Goal: Register for event/course

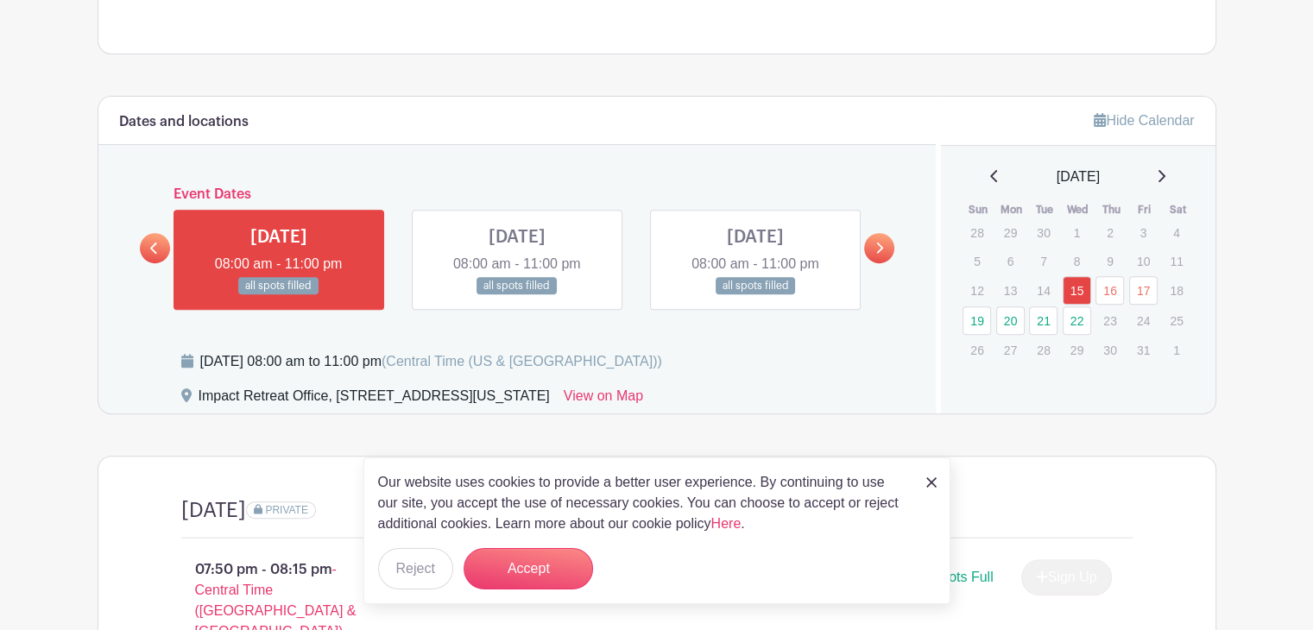
scroll to position [652, 0]
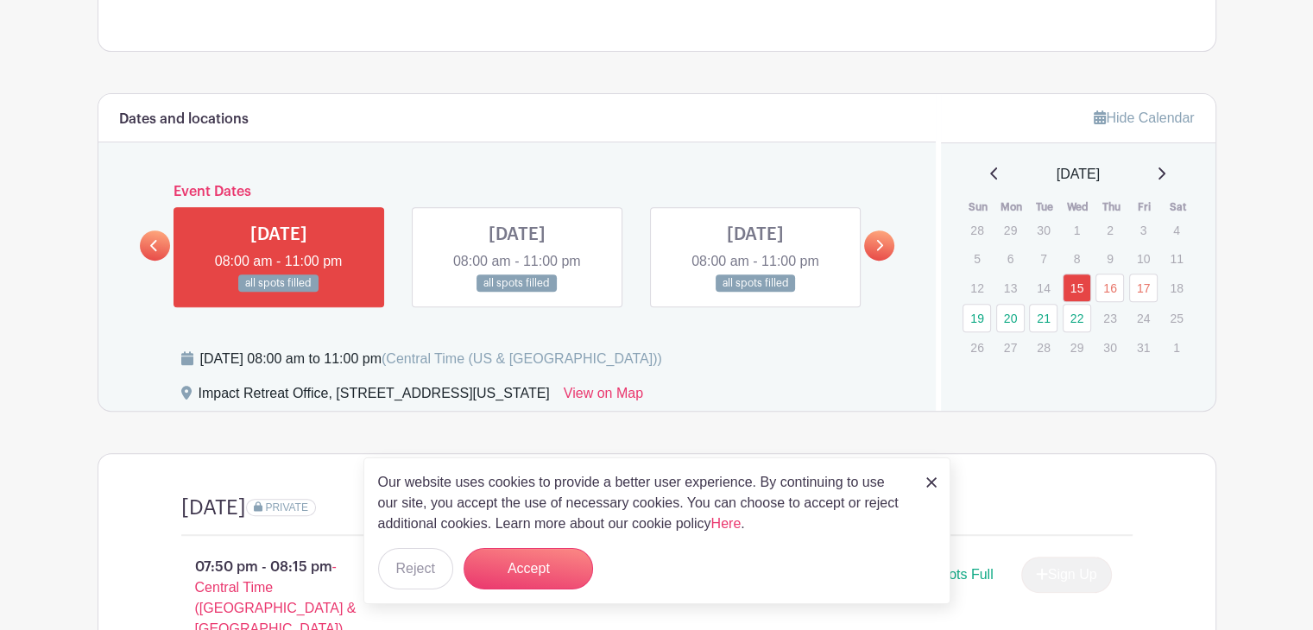
click at [931, 484] on img at bounding box center [932, 483] width 10 height 10
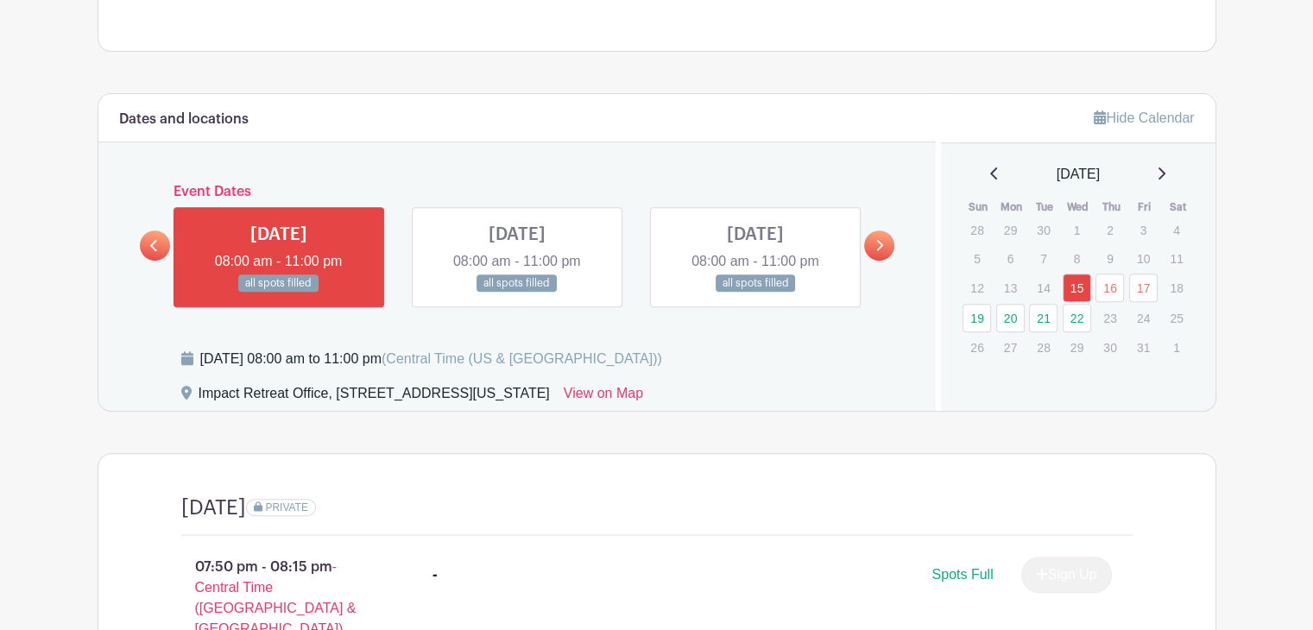
click at [871, 231] on link at bounding box center [879, 246] width 30 height 30
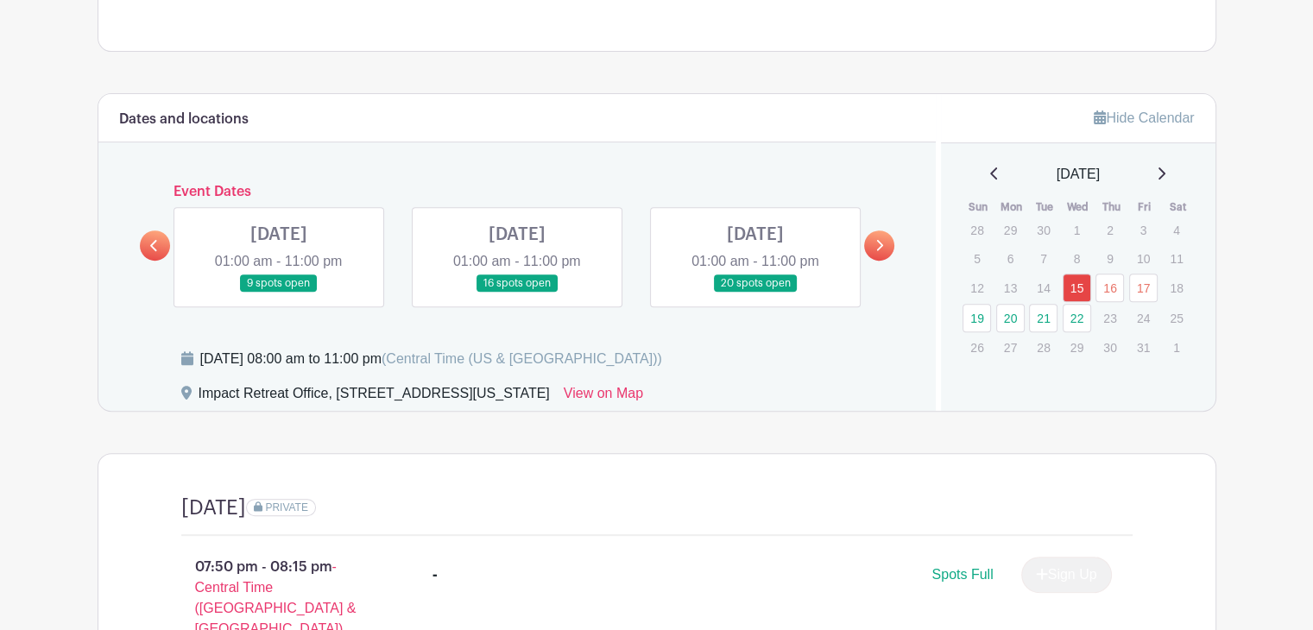
click at [517, 293] on link at bounding box center [517, 293] width 0 height 0
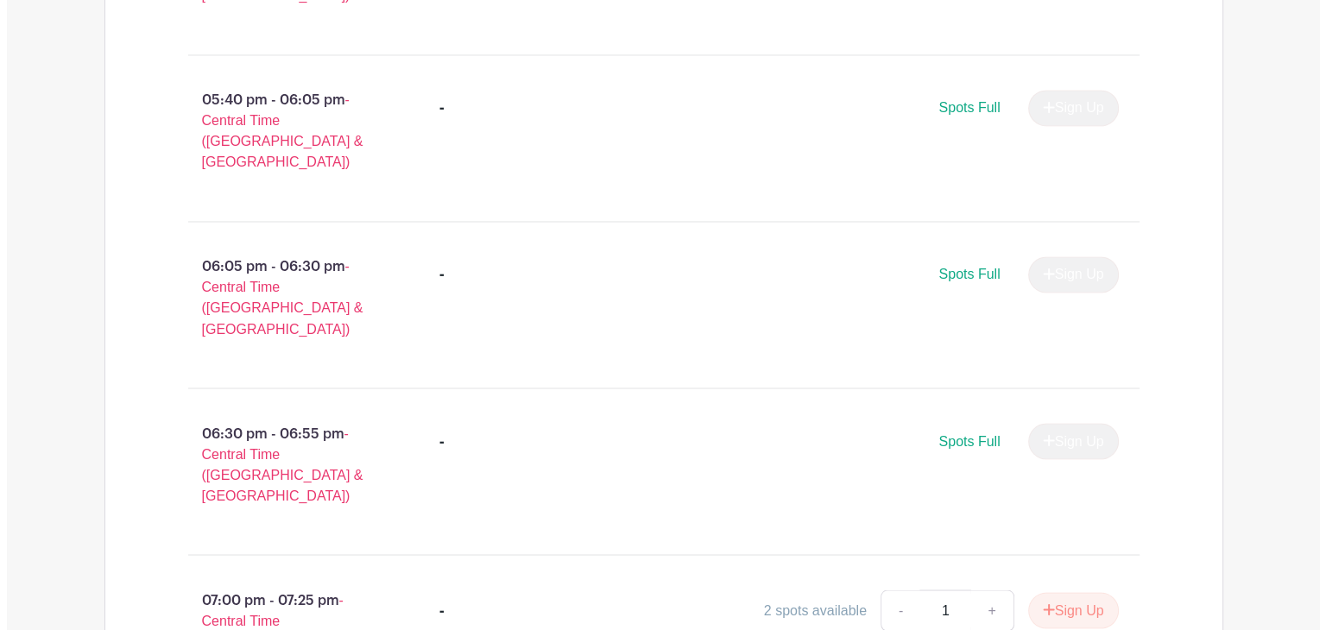
scroll to position [2958, 0]
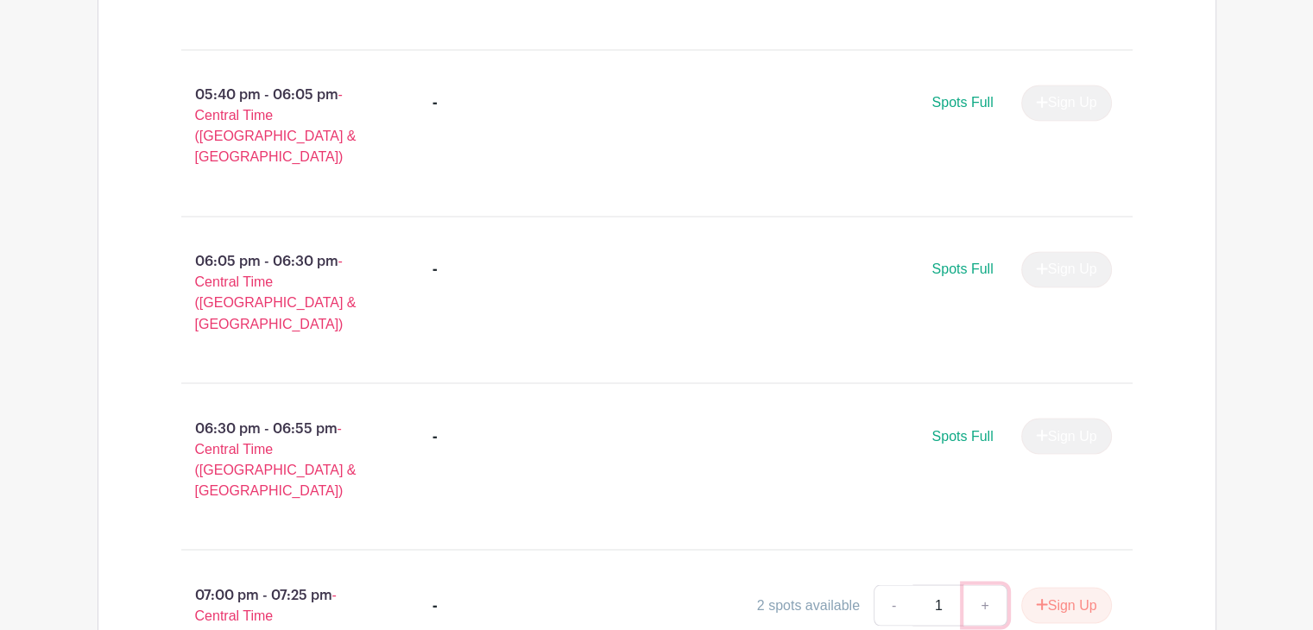
click at [976, 585] on link "+" at bounding box center [985, 605] width 43 height 41
click at [891, 585] on link "-" at bounding box center [894, 605] width 40 height 41
type input "1"
click at [1040, 598] on icon "submit" at bounding box center [1042, 605] width 12 height 14
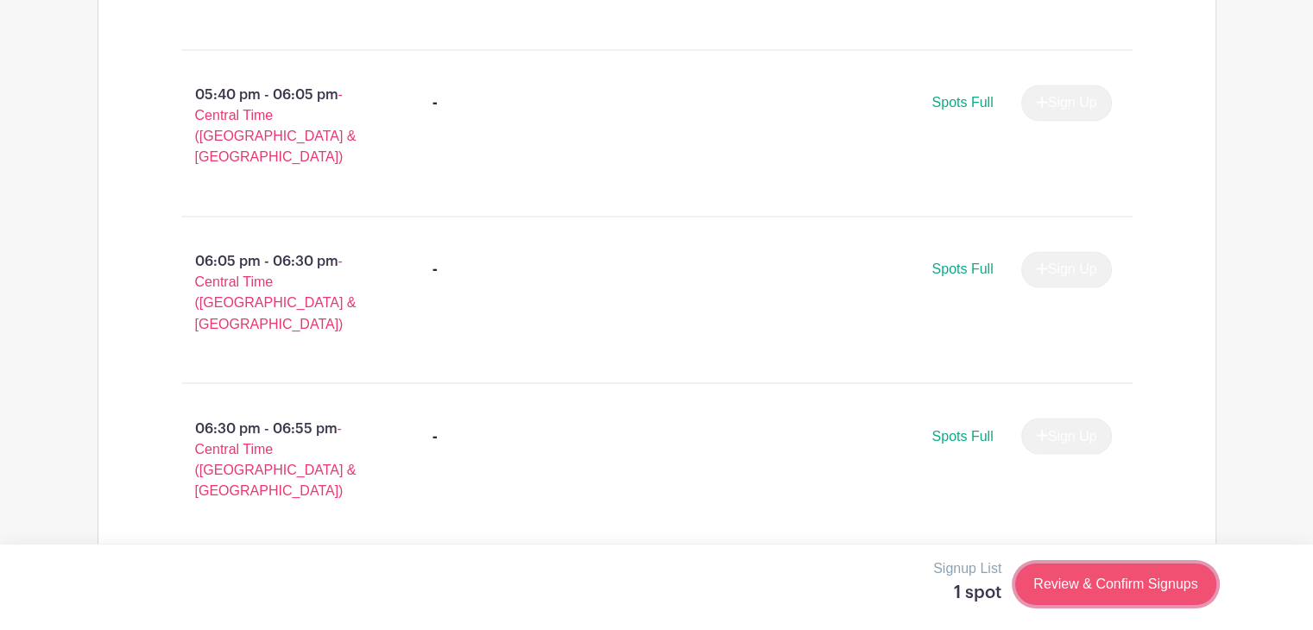
click at [1050, 592] on link "Review & Confirm Signups" at bounding box center [1115, 584] width 200 height 41
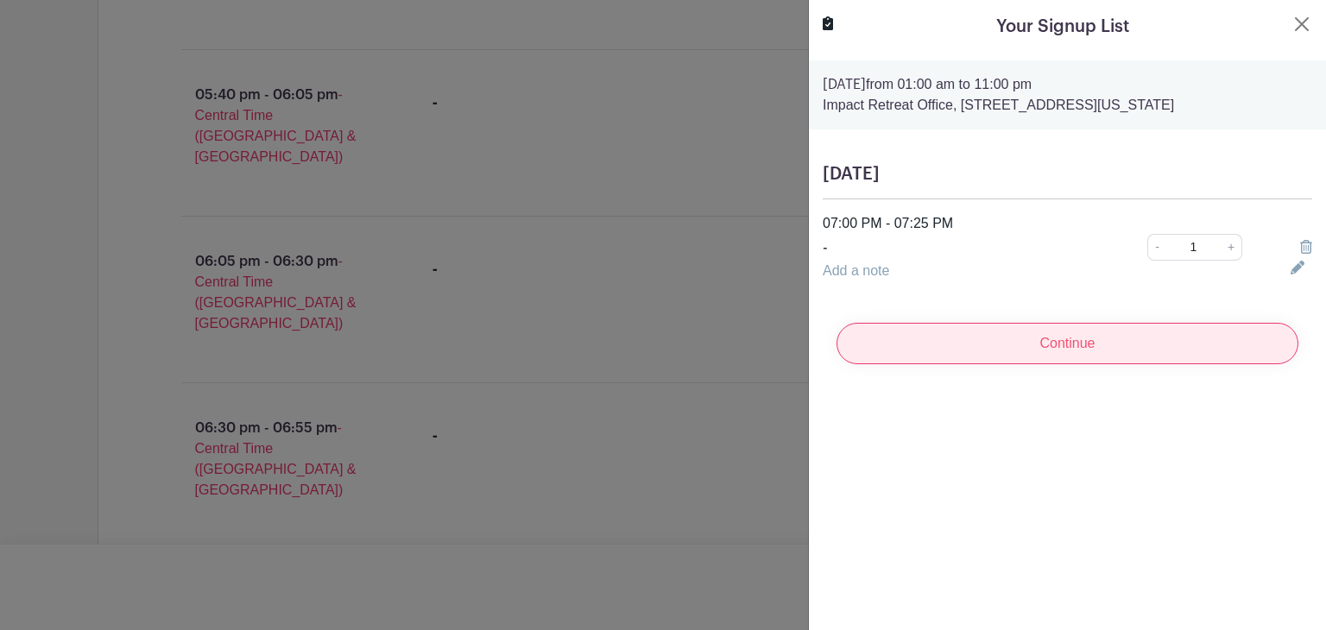
click at [961, 335] on input "Continue" at bounding box center [1068, 343] width 462 height 41
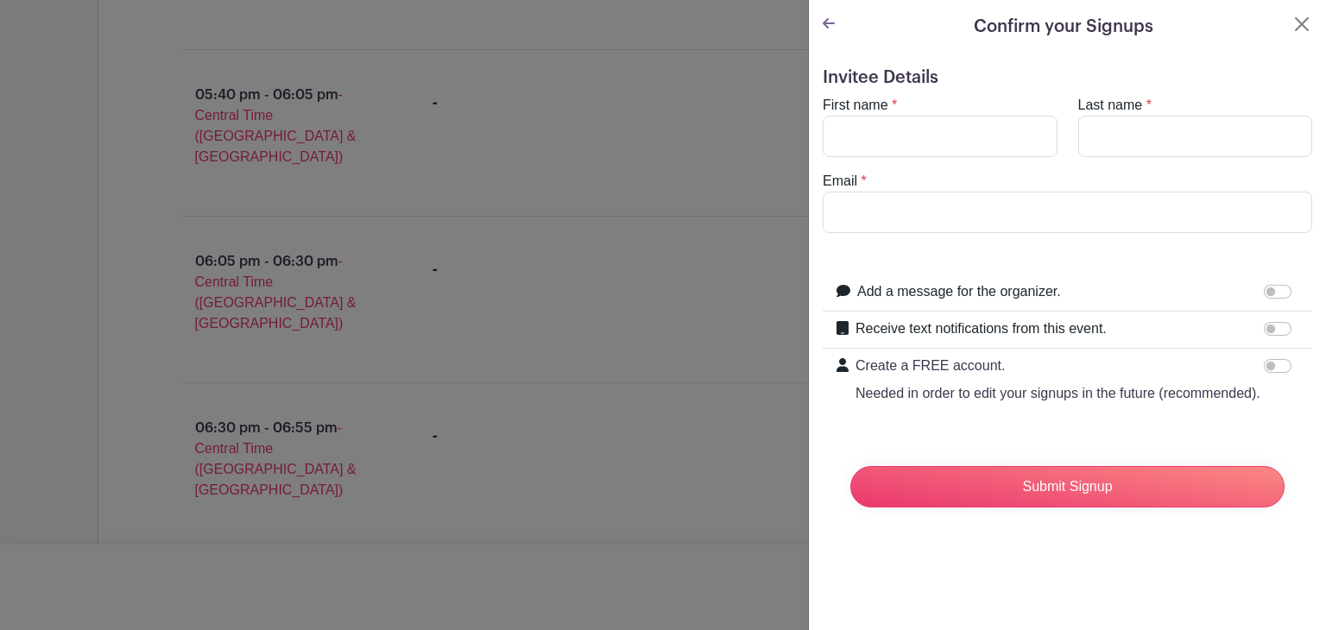
click at [888, 112] on div "First name *" at bounding box center [941, 126] width 256 height 62
click at [876, 129] on input "First name" at bounding box center [940, 136] width 235 height 41
type input "[PERSON_NAME]"
type input "[EMAIL_ADDRESS][DOMAIN_NAME]"
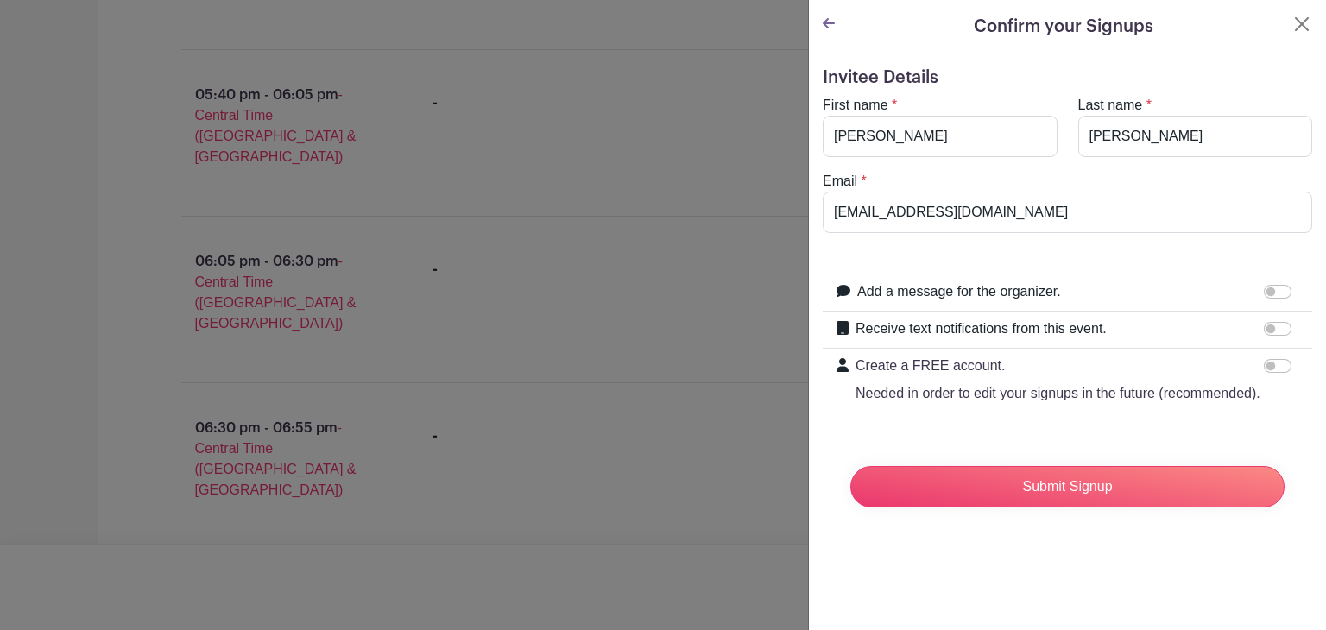
click at [932, 186] on div "Email * [EMAIL_ADDRESS][DOMAIN_NAME]" at bounding box center [1068, 202] width 510 height 62
click at [1266, 329] on input "Receive text notifications from this event." at bounding box center [1278, 329] width 28 height 14
checkbox input "true"
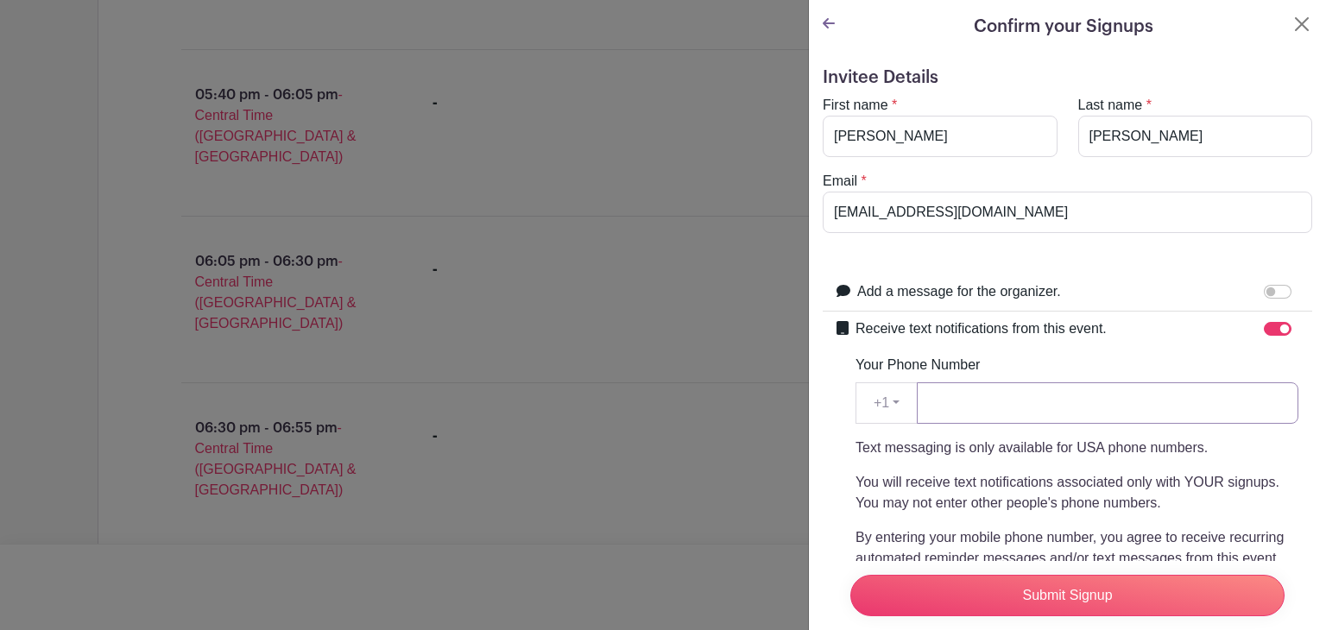
click at [1149, 411] on input "Your Phone Number" at bounding box center [1108, 403] width 382 height 41
type input "8303122088"
click at [1101, 358] on div "Your Phone Number +1 +1 8303122088 Text messaging is only available for USA pho…" at bounding box center [1077, 503] width 443 height 297
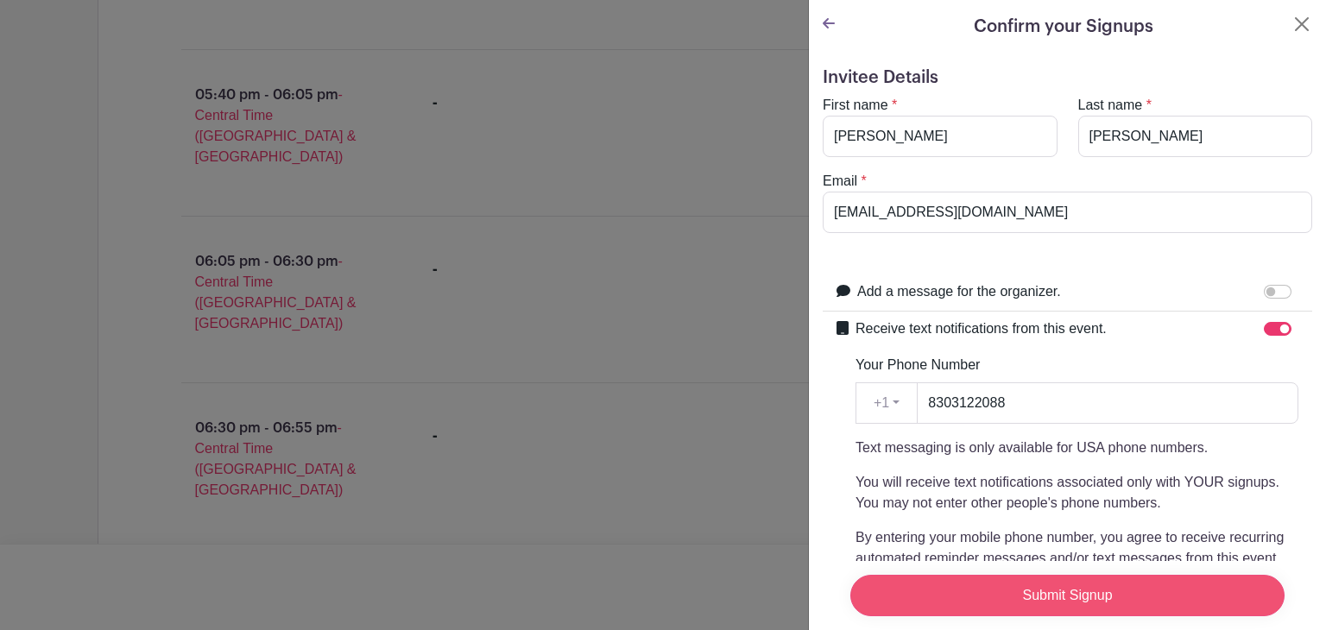
click at [1114, 590] on input "Submit Signup" at bounding box center [1068, 595] width 434 height 41
